Goal: Task Accomplishment & Management: Manage account settings

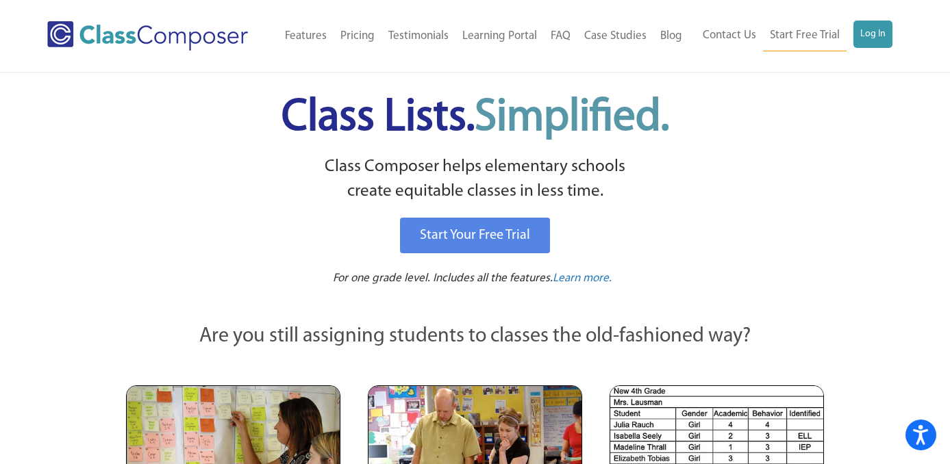
click at [891, 33] on div "Contact Us Start Free Trial Log In" at bounding box center [796, 36] width 214 height 31
click at [870, 45] on link "Log In" at bounding box center [872, 34] width 39 height 27
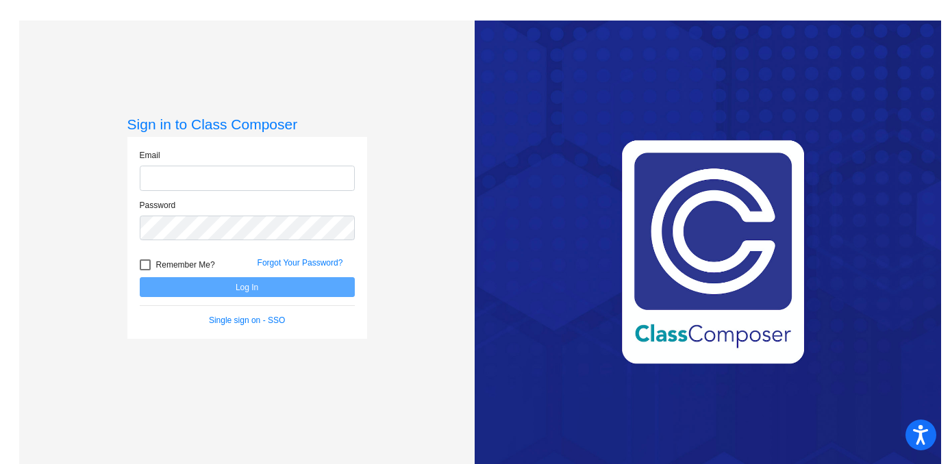
type input "Brooke.Thomas@svusd.org"
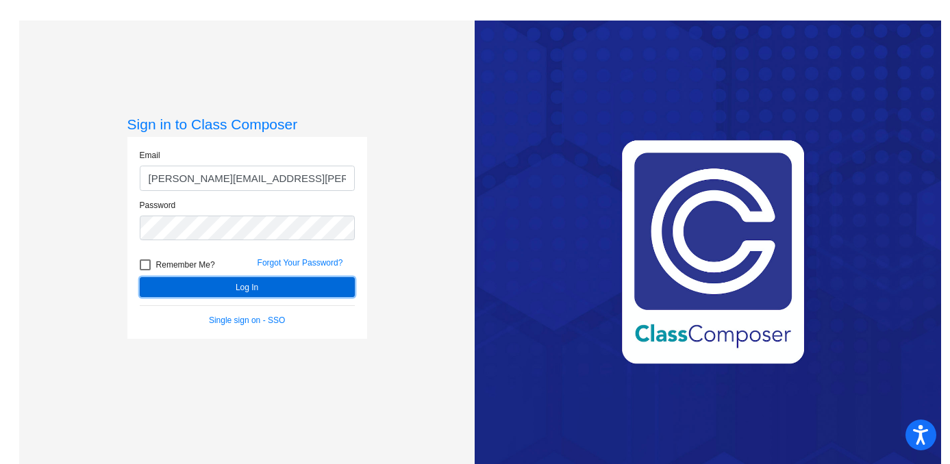
click at [327, 286] on button "Log In" at bounding box center [247, 287] width 215 height 20
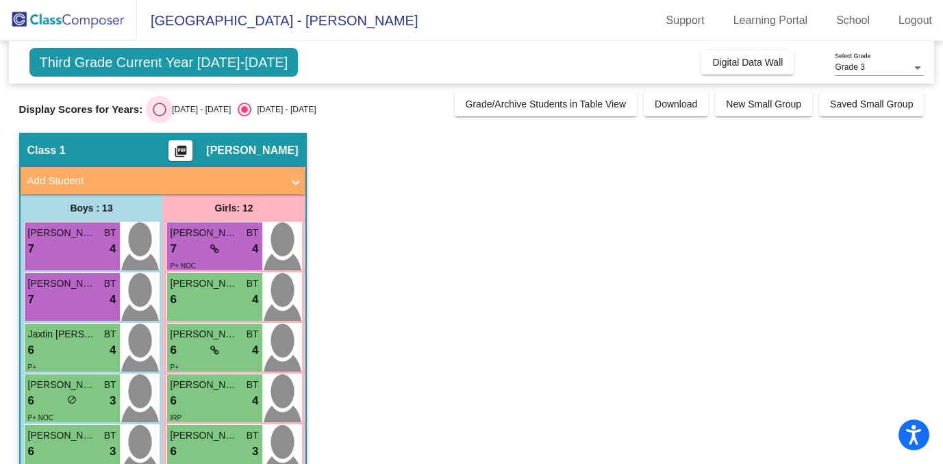
click at [153, 106] on div "Select an option" at bounding box center [160, 110] width 14 height 14
click at [159, 116] on input "2023 - 2024" at bounding box center [159, 116] width 1 height 1
radio input "true"
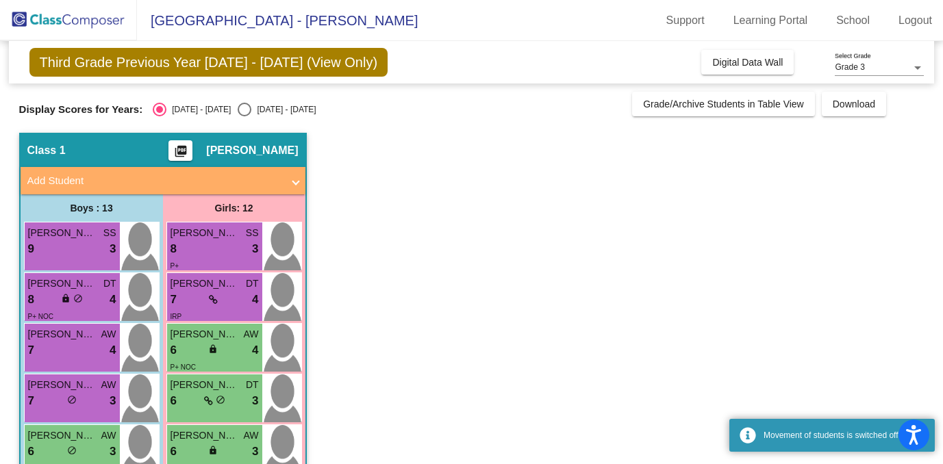
click at [238, 112] on div "Select an option" at bounding box center [245, 110] width 14 height 14
click at [244, 116] on input "2024 - 2025" at bounding box center [244, 116] width 1 height 1
radio input "true"
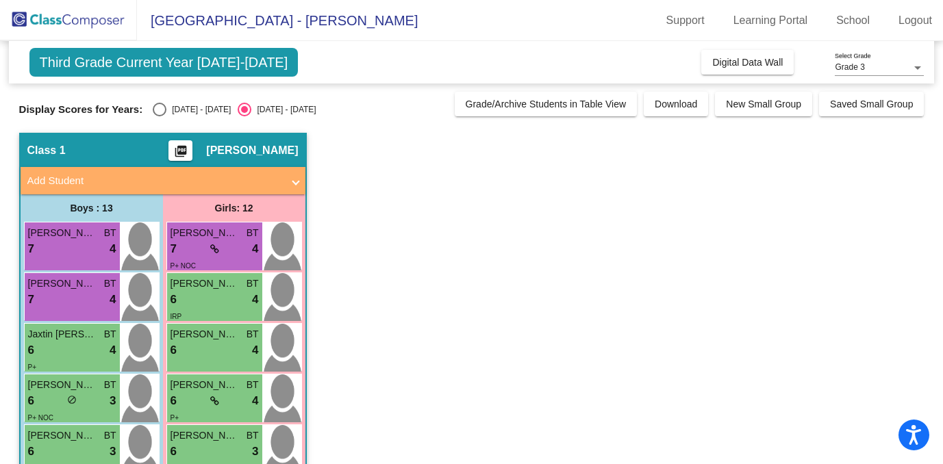
click at [909, 60] on div "Grade 3 Select Grade" at bounding box center [879, 64] width 89 height 23
click at [909, 60] on span "Grade 3" at bounding box center [879, 67] width 89 height 25
click at [845, 23] on link "School" at bounding box center [852, 21] width 55 height 22
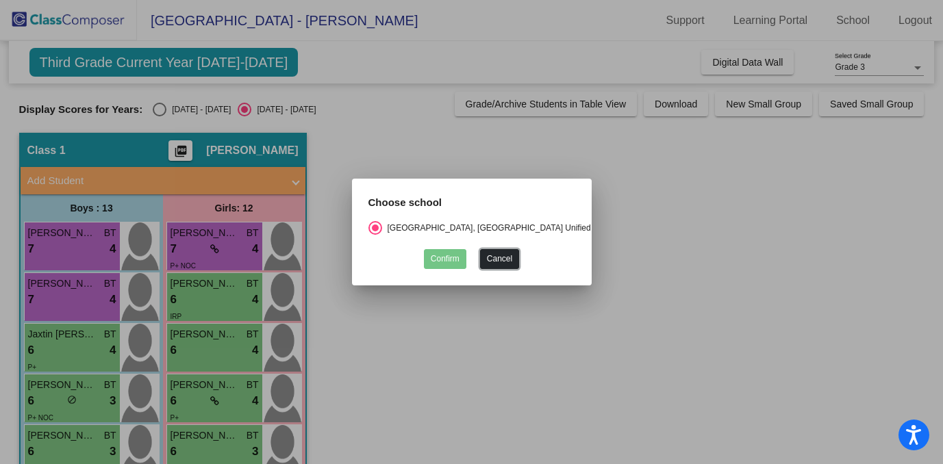
click at [498, 262] on button "Cancel" at bounding box center [499, 259] width 39 height 20
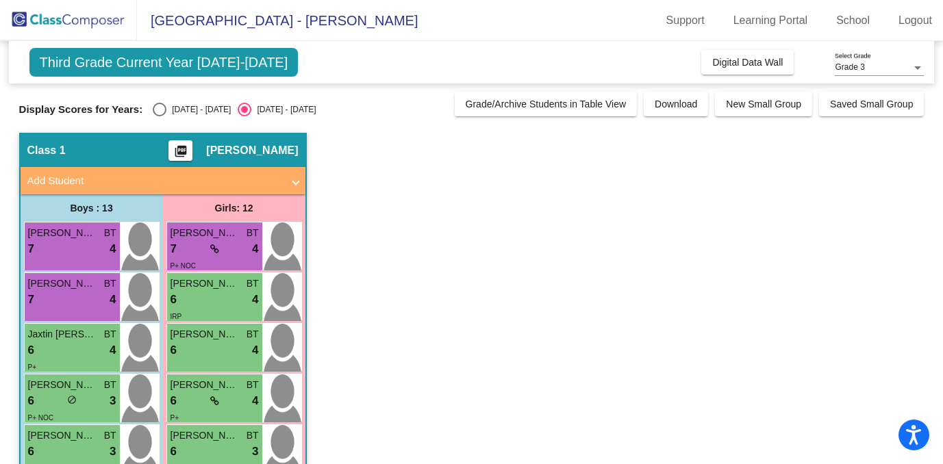
click at [229, 64] on span "Third Grade Current Year 2024-2025" at bounding box center [163, 62] width 269 height 29
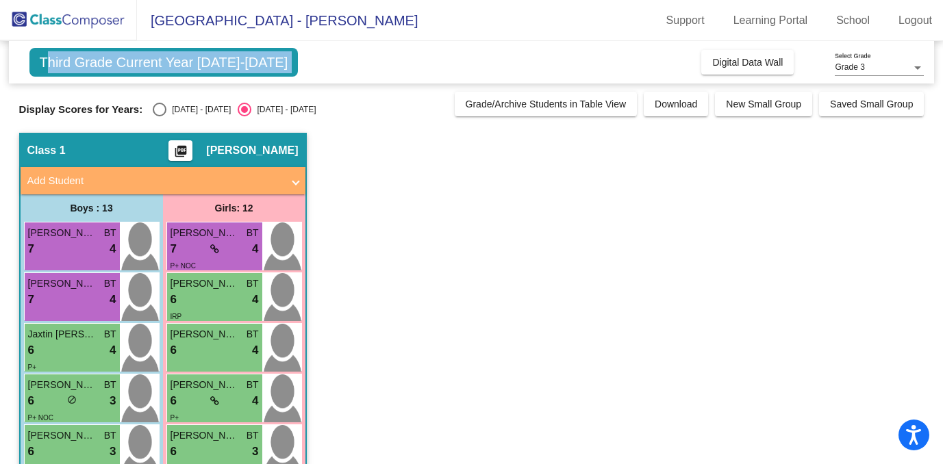
click at [229, 64] on span "Third Grade Current Year 2024-2025" at bounding box center [163, 62] width 269 height 29
